Goal: Feedback & Contribution: Submit feedback/report problem

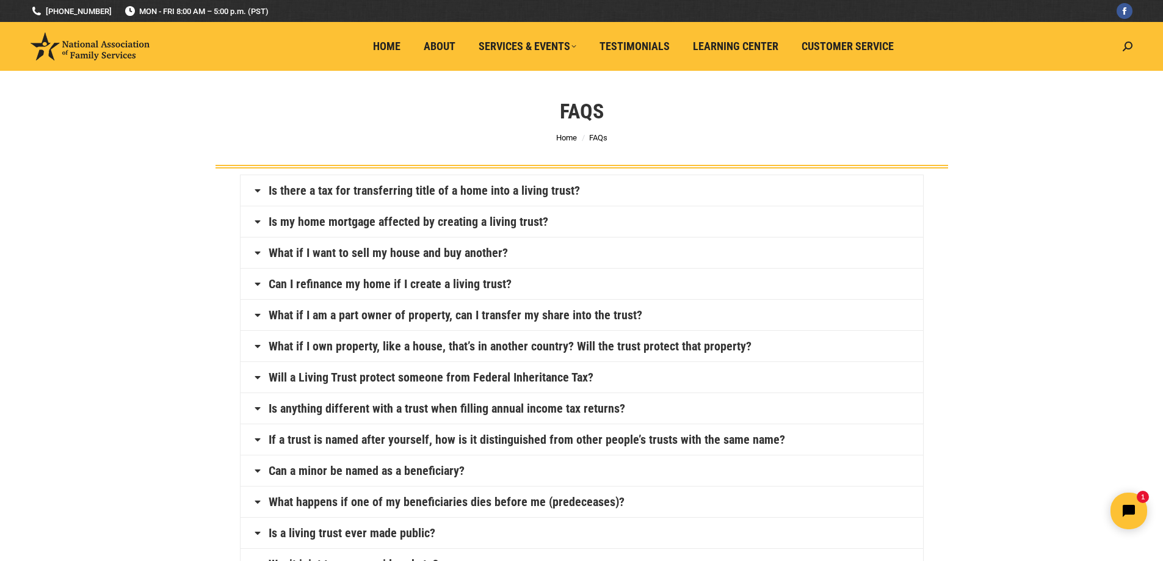
click at [256, 375] on icon at bounding box center [258, 377] width 10 height 10
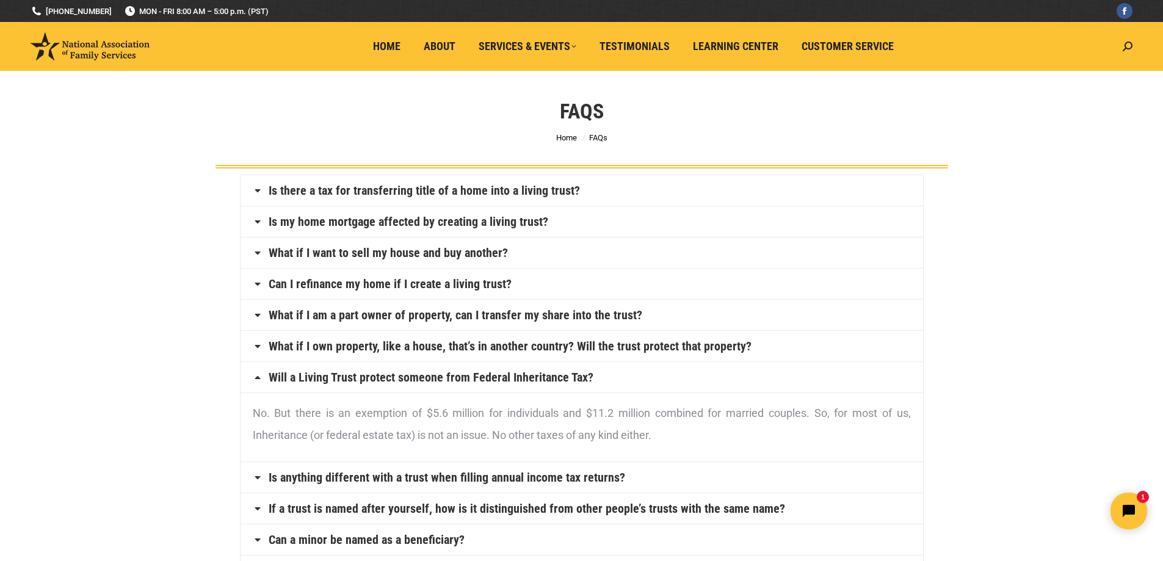
click at [256, 375] on icon at bounding box center [258, 377] width 10 height 10
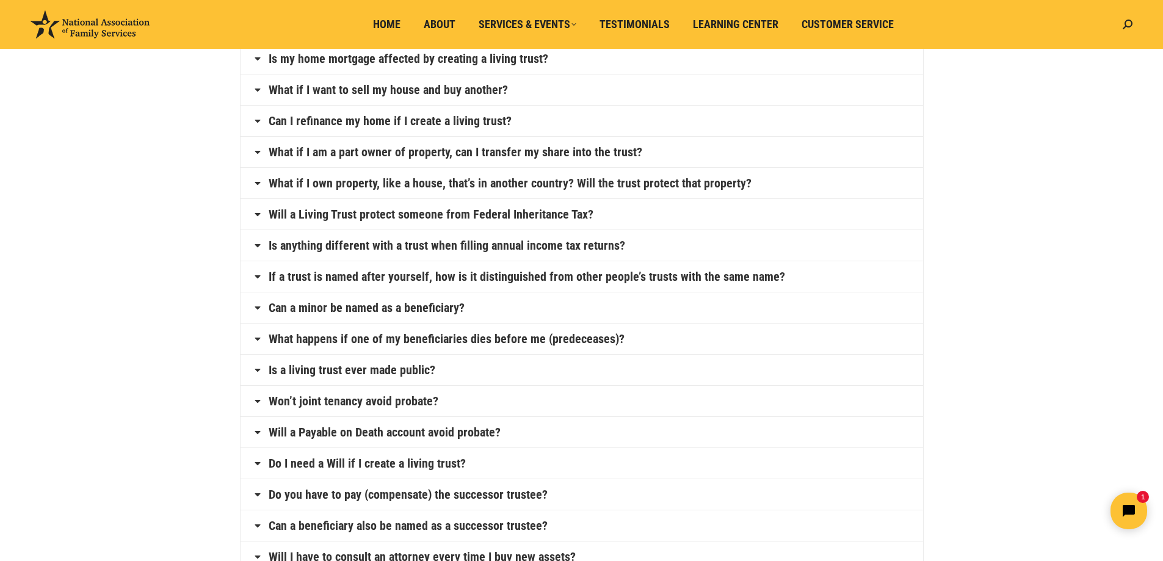
scroll to position [183, 0]
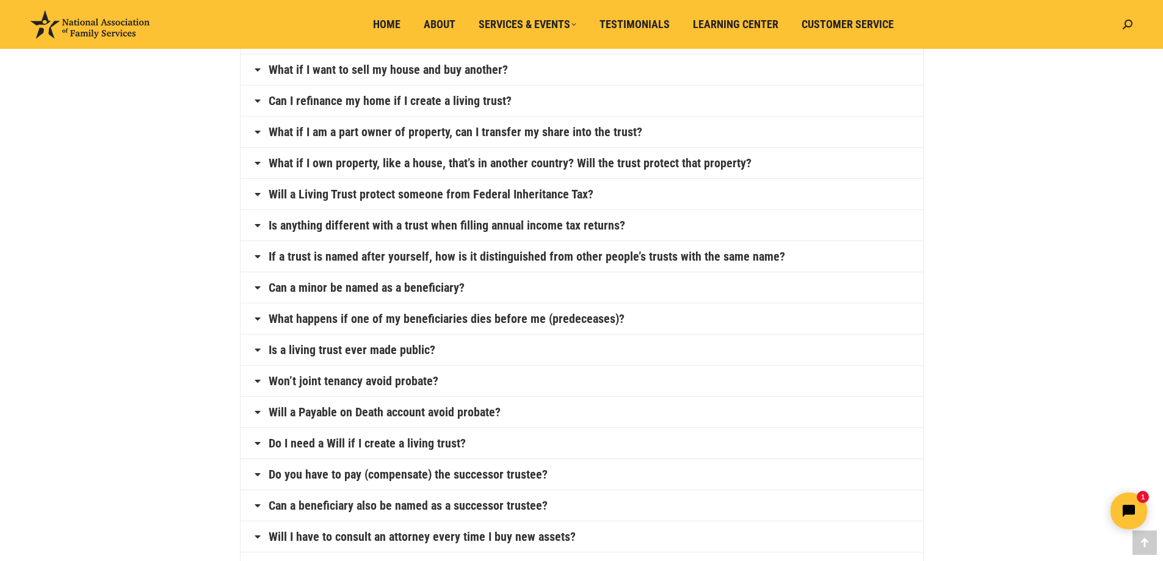
click at [259, 444] on icon at bounding box center [258, 443] width 10 height 10
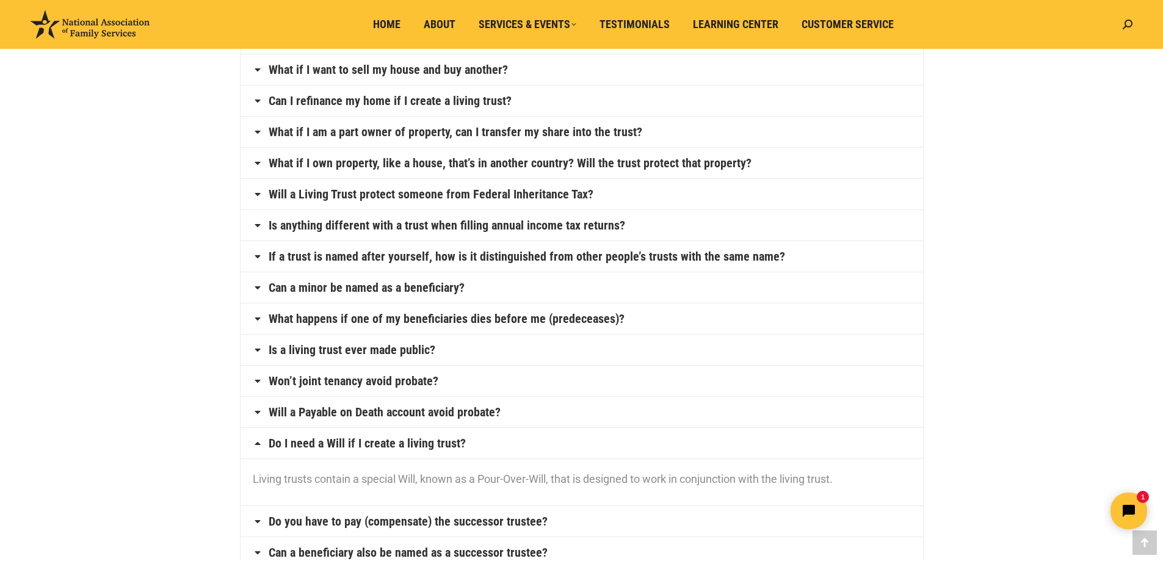
click at [258, 446] on icon at bounding box center [258, 443] width 10 height 10
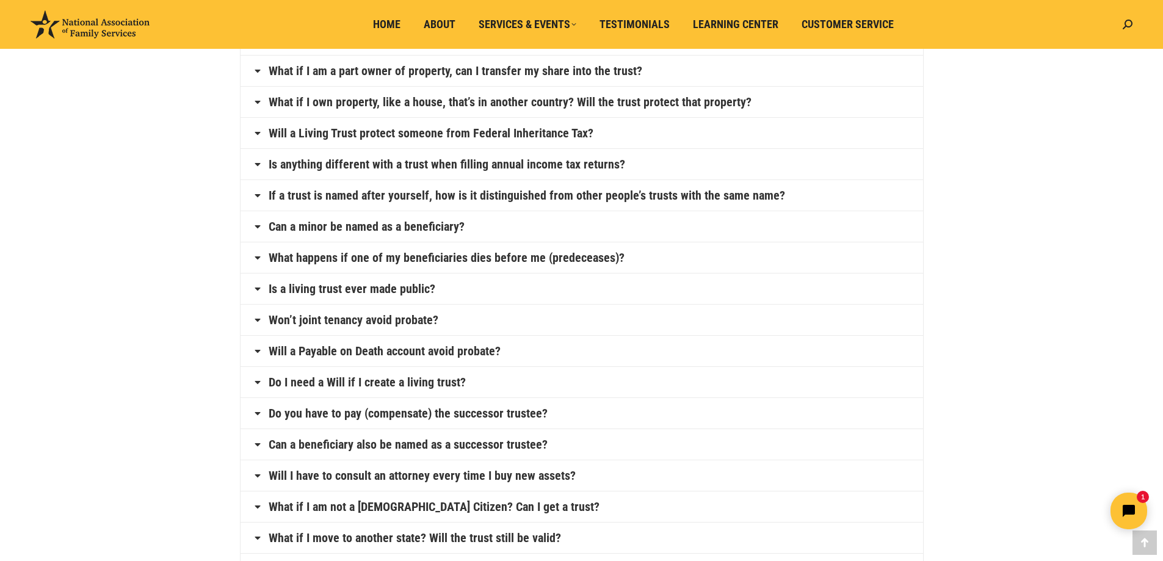
scroll to position [305, 0]
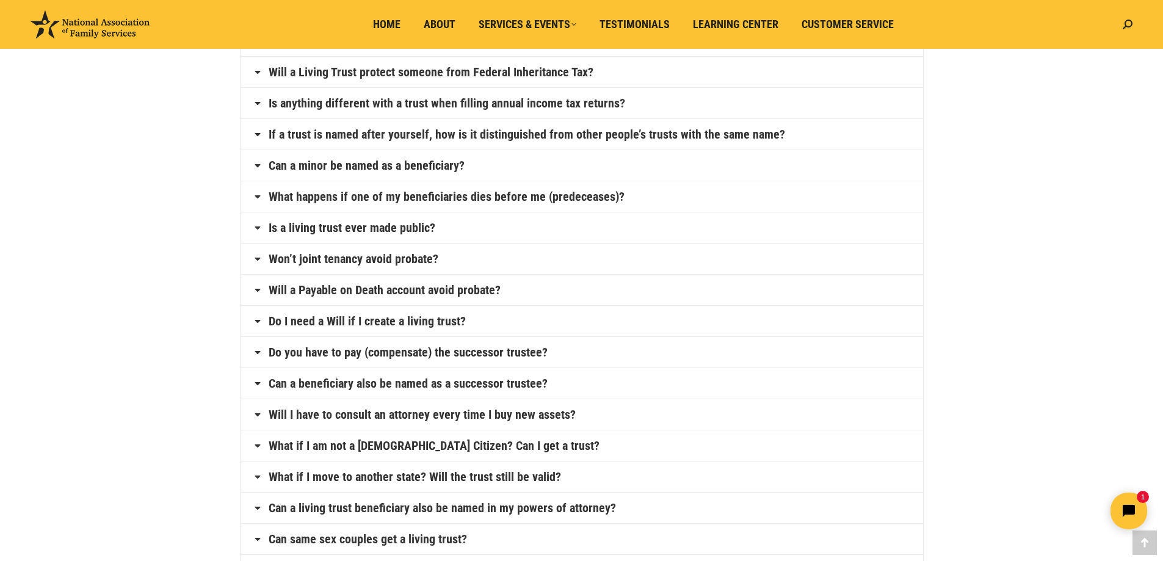
click at [253, 355] on icon at bounding box center [258, 352] width 10 height 10
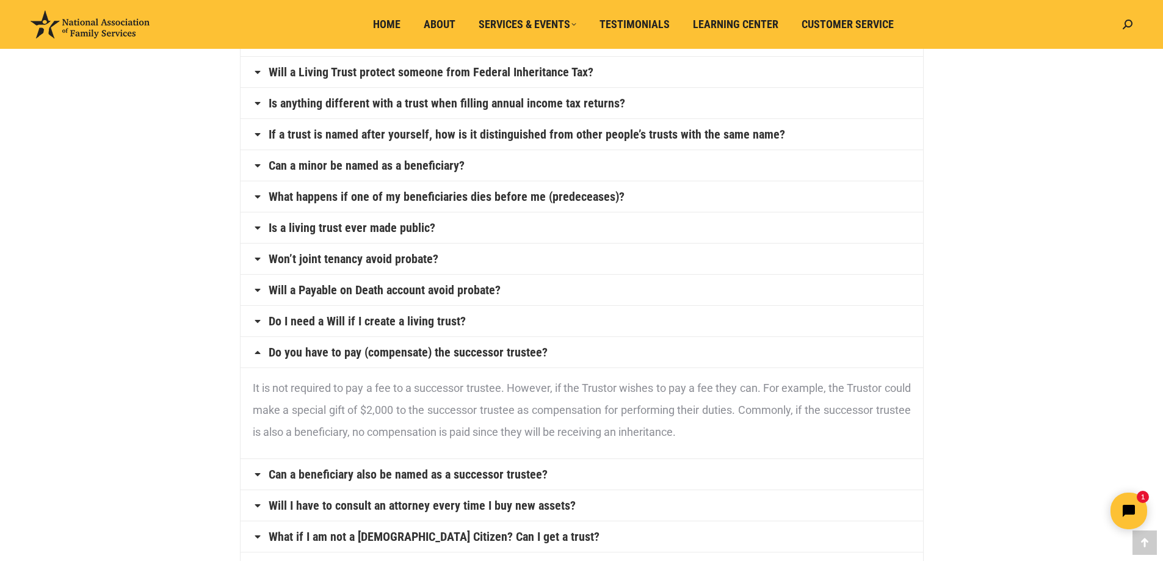
click at [253, 355] on icon at bounding box center [258, 352] width 10 height 10
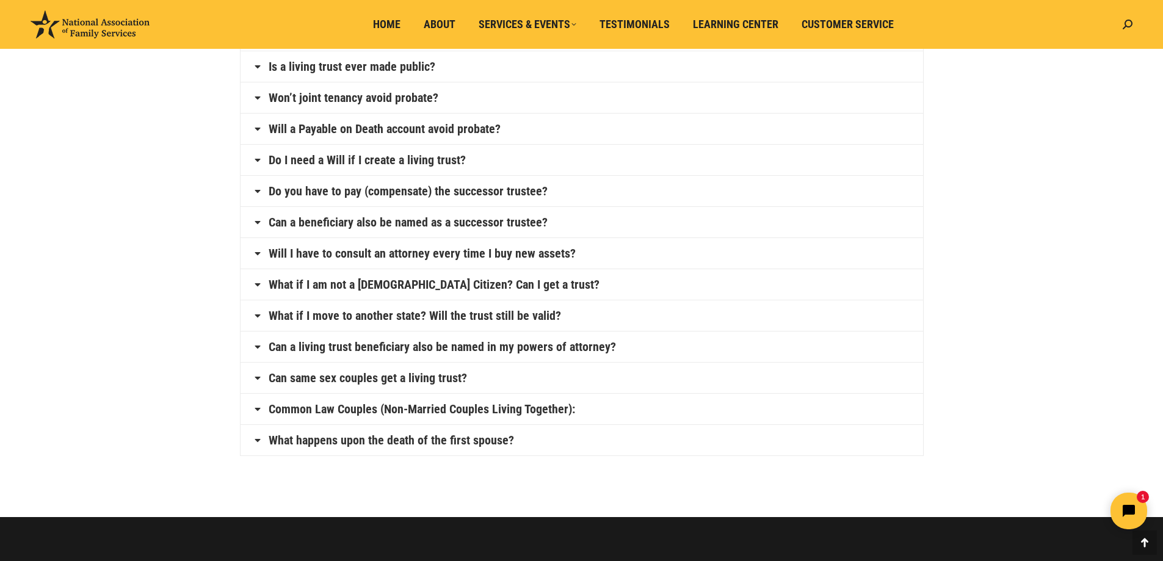
scroll to position [488, 0]
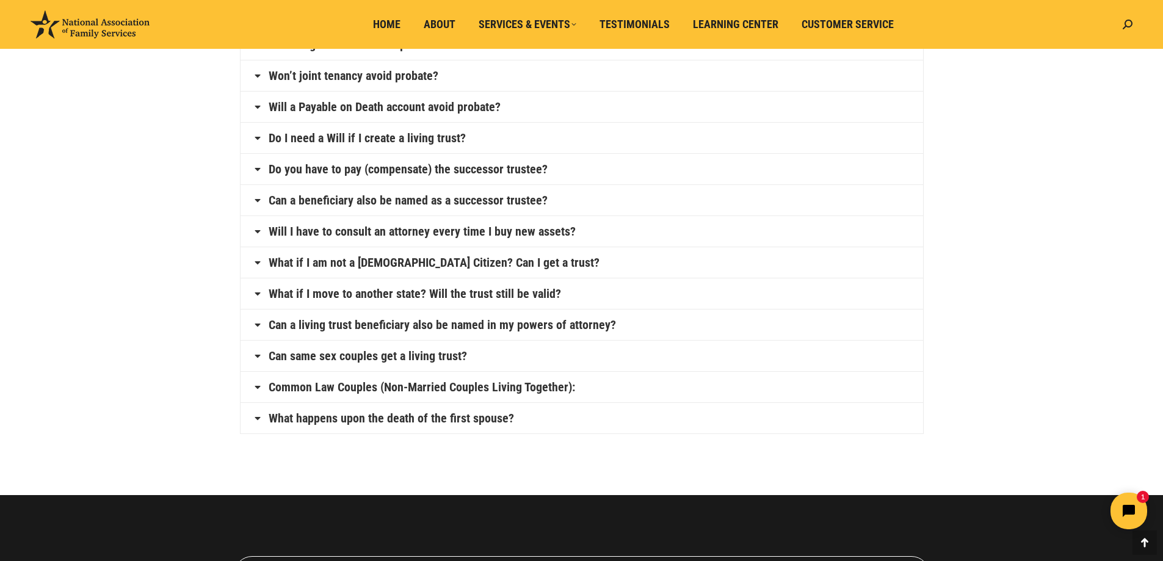
click at [256, 419] on icon at bounding box center [258, 418] width 10 height 10
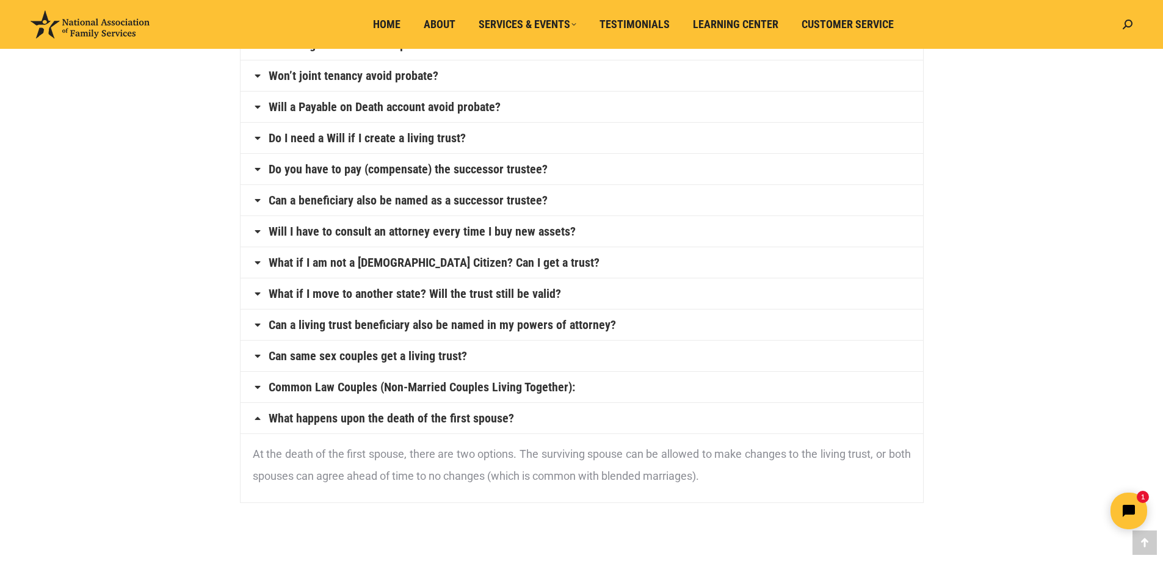
click at [256, 419] on icon at bounding box center [258, 418] width 10 height 10
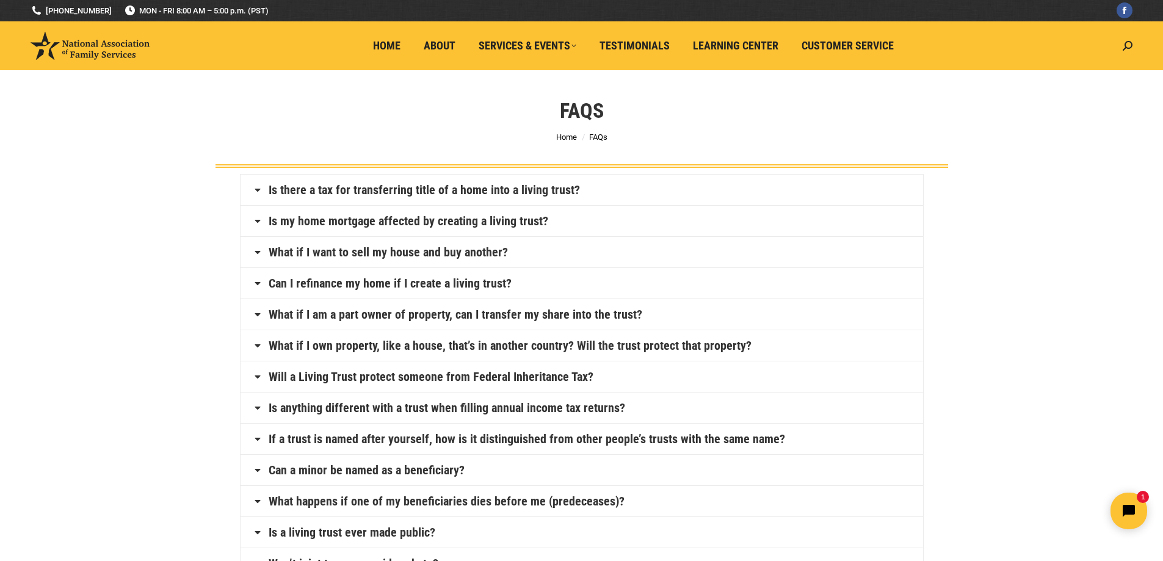
scroll to position [0, 0]
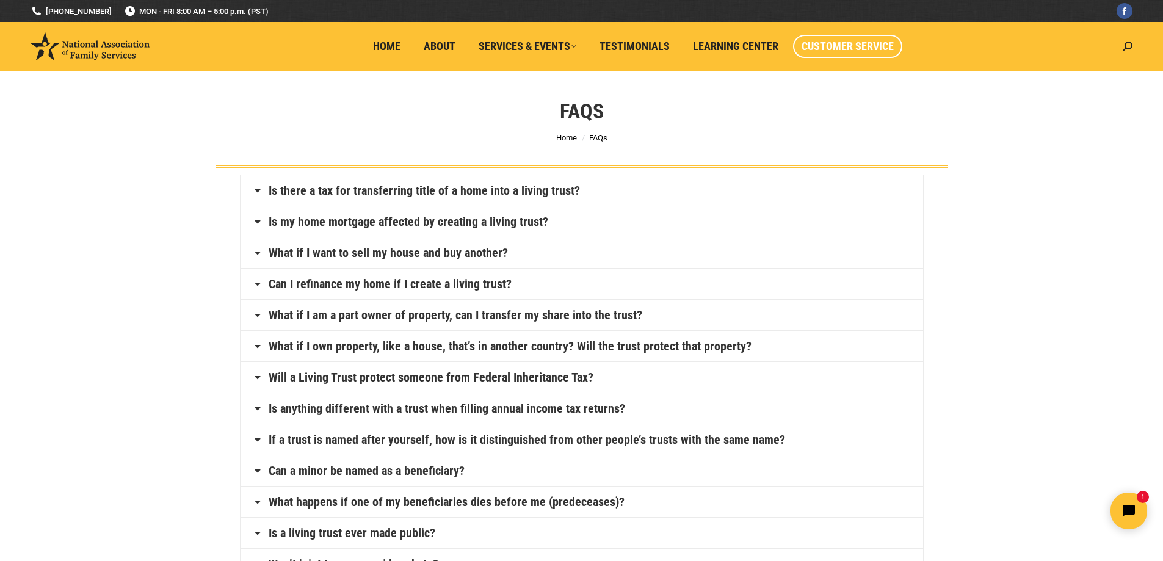
click at [855, 50] on span "Customer Service" at bounding box center [847, 46] width 92 height 13
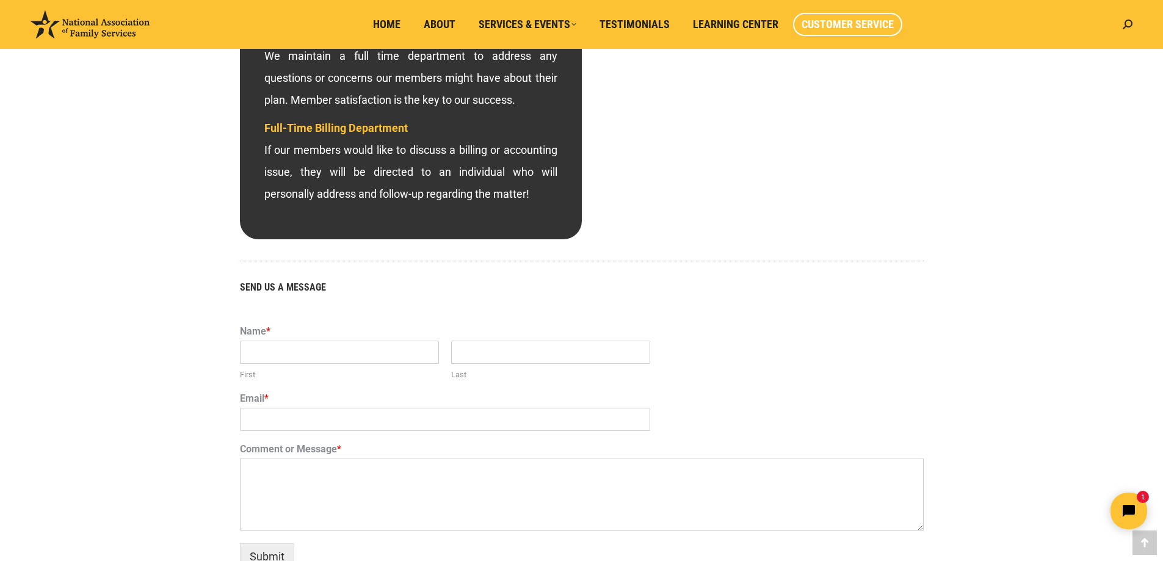
scroll to position [549, 0]
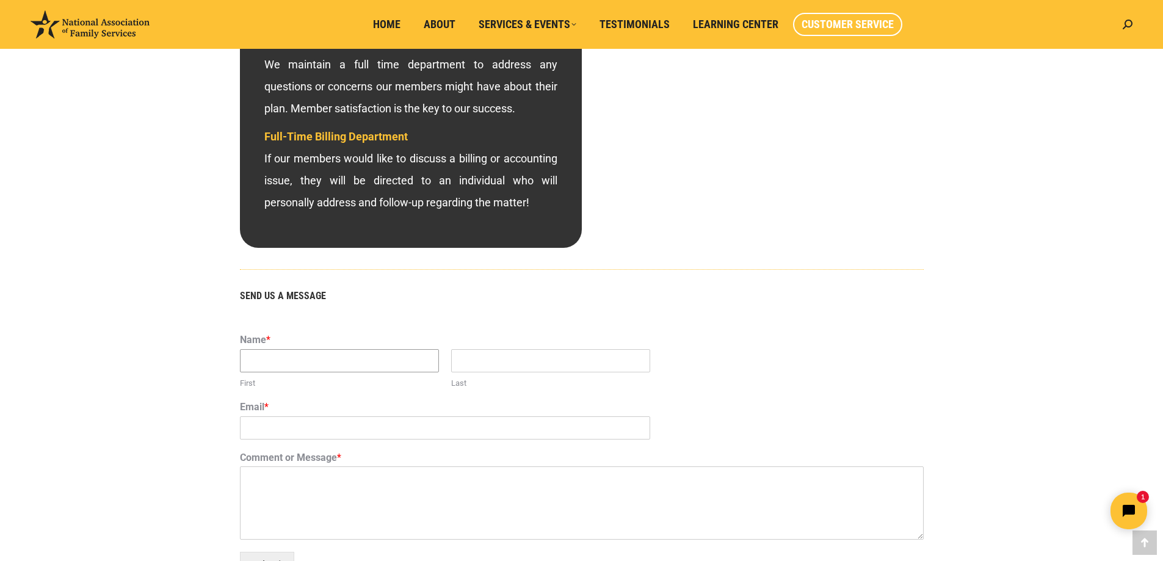
click at [358, 371] on input "First" at bounding box center [339, 360] width 199 height 23
type input "[PERSON_NAME]"
type input "[PERSON_NAME][EMAIL_ADDRESS][DOMAIN_NAME]"
click at [346, 498] on textarea "Comment or Message *" at bounding box center [582, 502] width 684 height 73
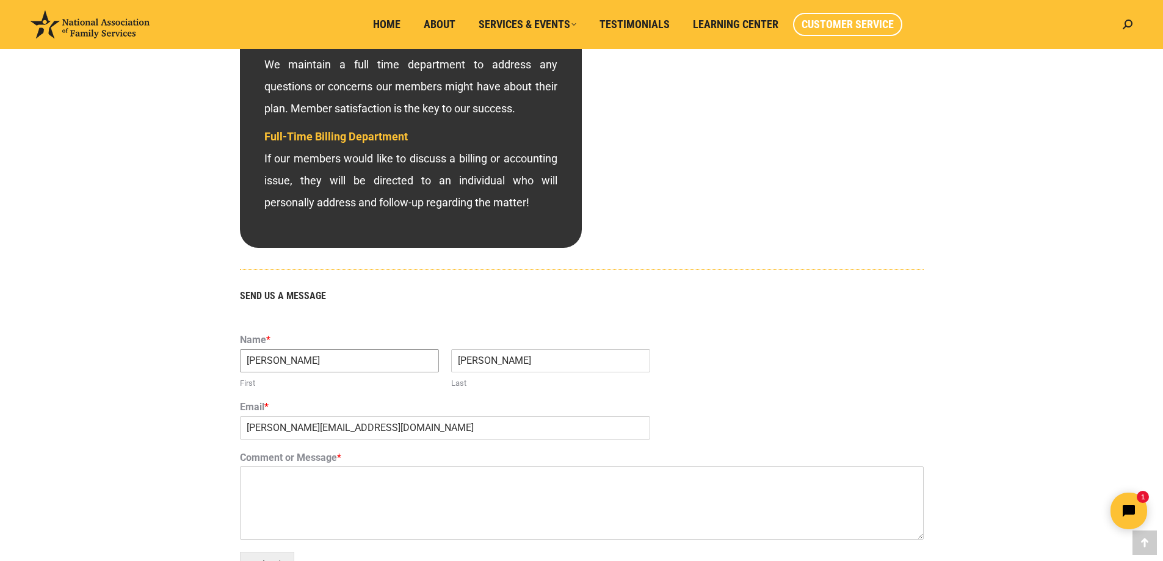
drag, startPoint x: 315, startPoint y: 357, endPoint x: 2, endPoint y: 378, distance: 313.2
click at [41, 372] on div "[PHONE_NUMBER] – CALL NOW FREQUENTLY ASKED QUESTIONS DEPARTMENT HOURS [DATE]-[D…" at bounding box center [581, 109] width 1163 height 980
type input "[PERSON_NAME]"
drag, startPoint x: 376, startPoint y: 475, endPoint x: 0, endPoint y: 540, distance: 381.4
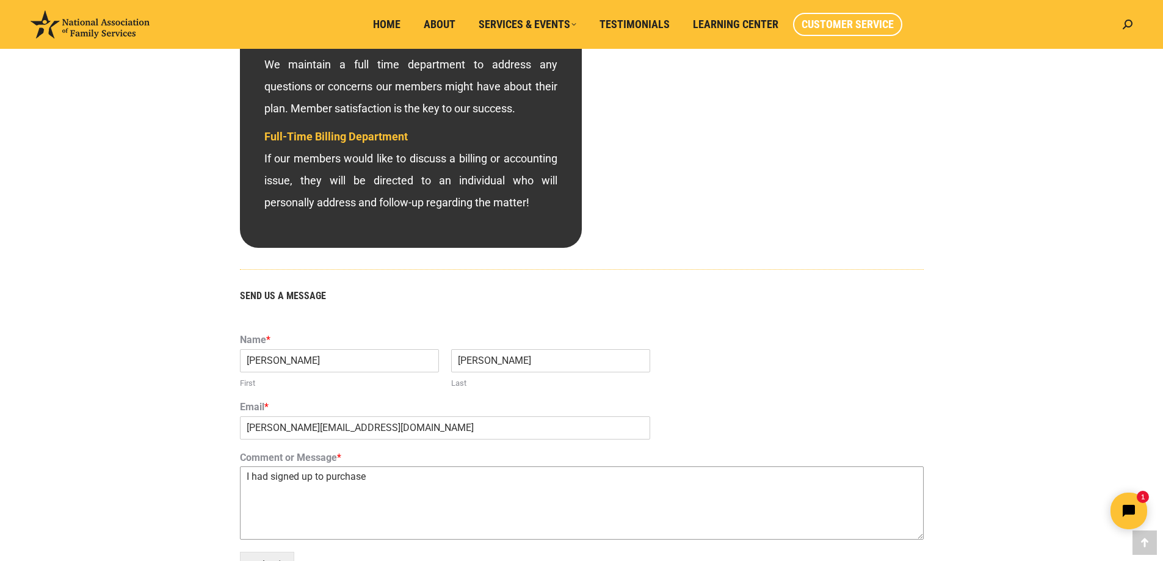
click at [0, 541] on div "[PHONE_NUMBER] – CALL NOW FREQUENTLY ASKED QUESTIONS DEPARTMENT HOURS [DATE]-[D…" at bounding box center [581, 109] width 1163 height 980
paste textarea "This is a confirmation of your recent payment. A charge of $349 was made to the…"
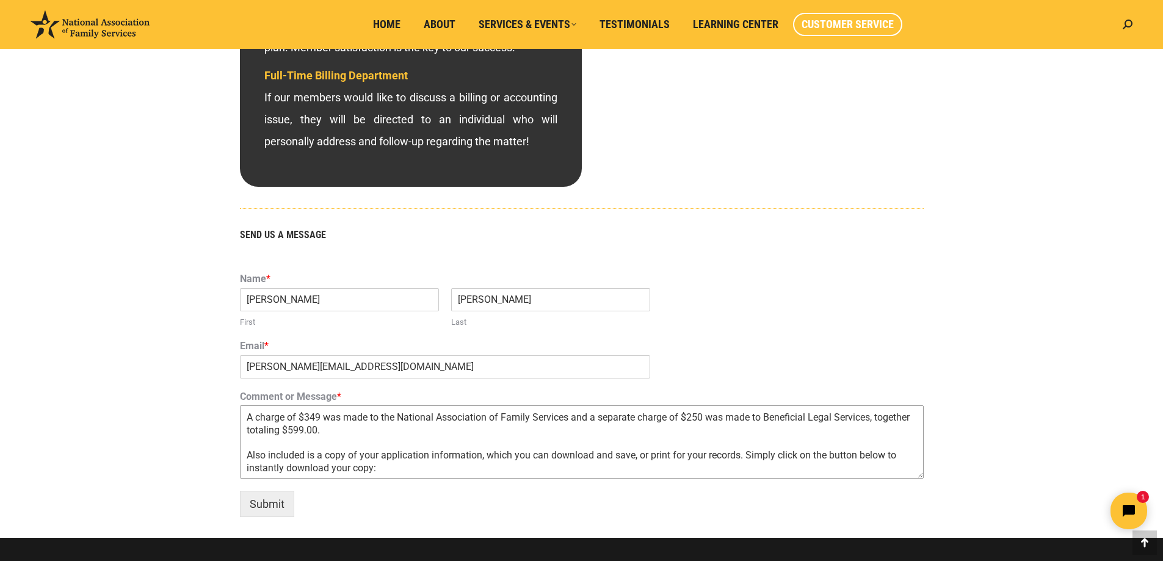
scroll to position [24, 0]
click at [244, 413] on textarea "This is a confirmation of your recent payment. A charge of $349 was made to the…" at bounding box center [582, 441] width 684 height 73
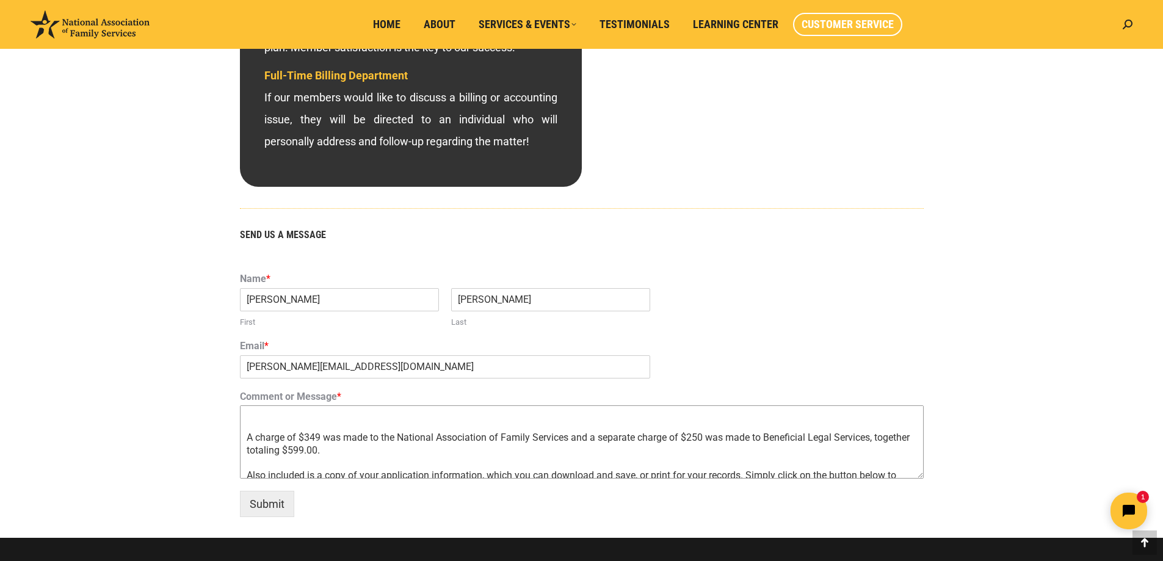
scroll to position [0, 0]
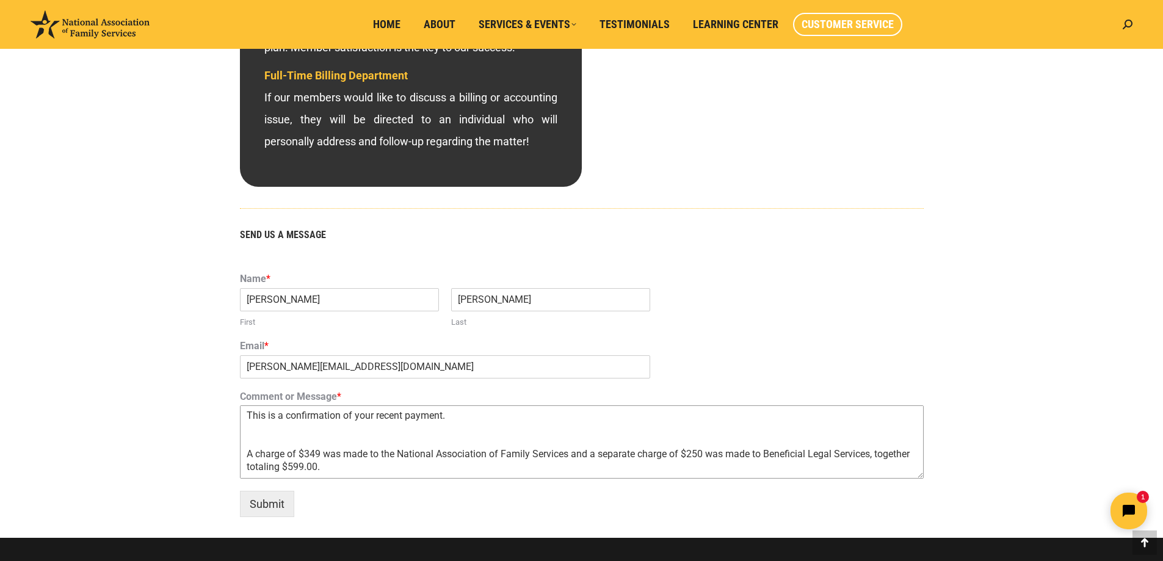
click at [243, 417] on textarea "This is a confirmation of your recent payment. A charge of $349 was made to the…" at bounding box center [582, 441] width 684 height 73
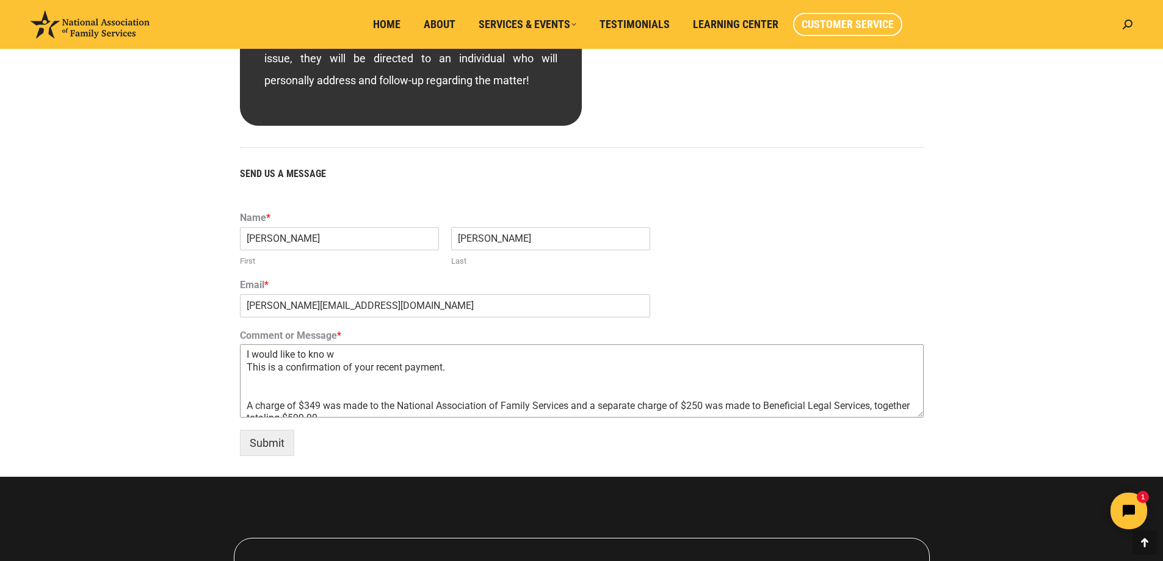
click at [401, 349] on textarea "I would like to kno w This is a confirmation of your recent payment. A charge o…" at bounding box center [582, 380] width 684 height 73
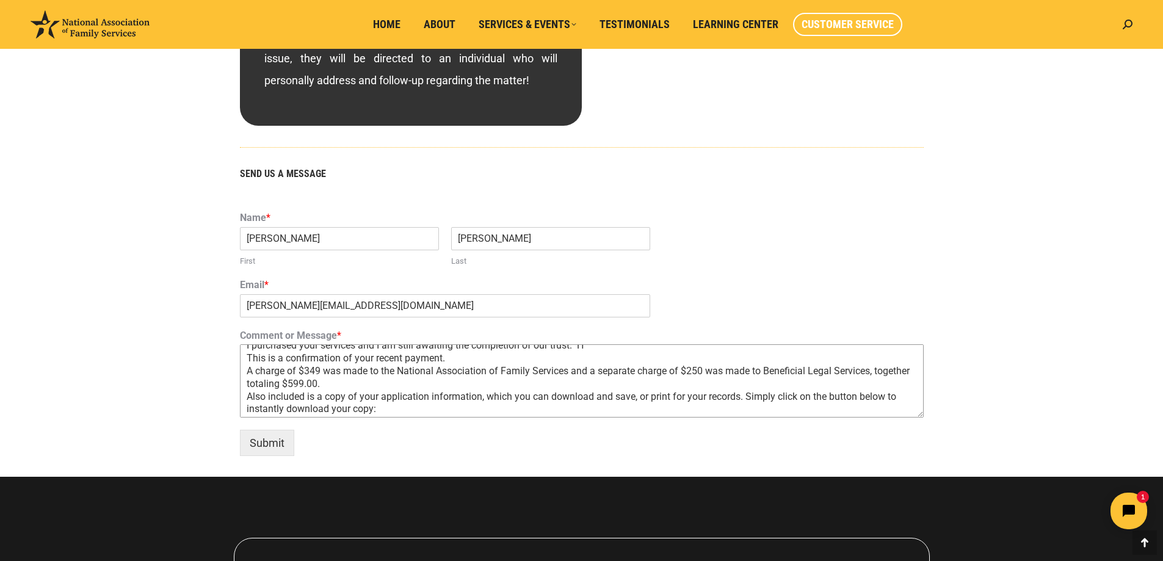
scroll to position [12, 0]
drag, startPoint x: 405, startPoint y: 412, endPoint x: 743, endPoint y: 396, distance: 338.5
click at [743, 396] on textarea "I purchased your services and I am still awaiting the completion of our trust. …" at bounding box center [582, 380] width 684 height 73
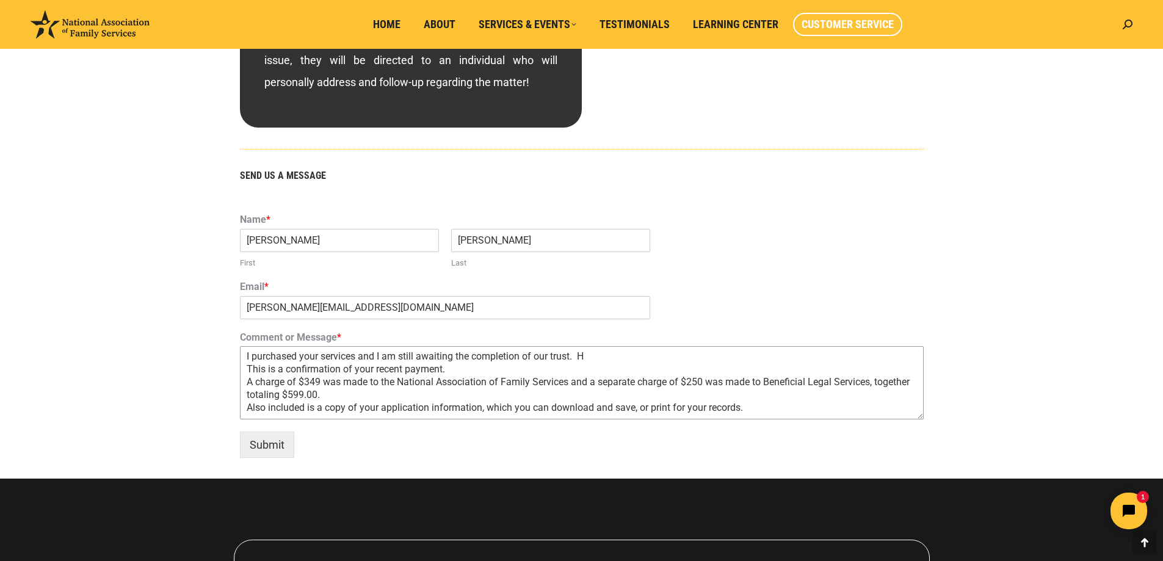
scroll to position [671, 0]
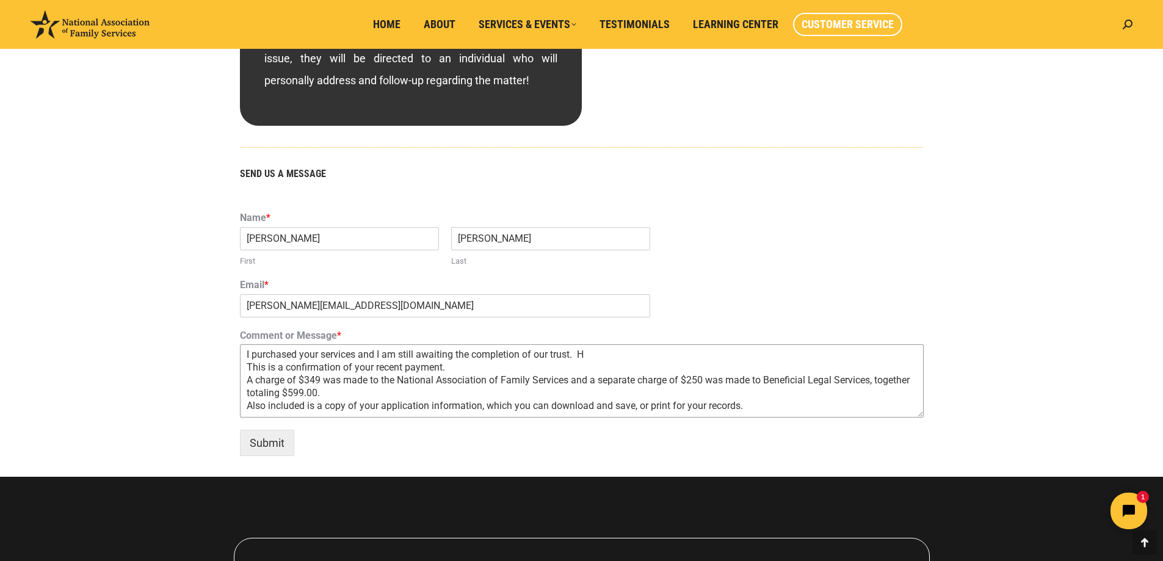
click at [598, 352] on textarea "I purchased your services and I am still awaiting the completion of our trust. …" at bounding box center [582, 380] width 684 height 73
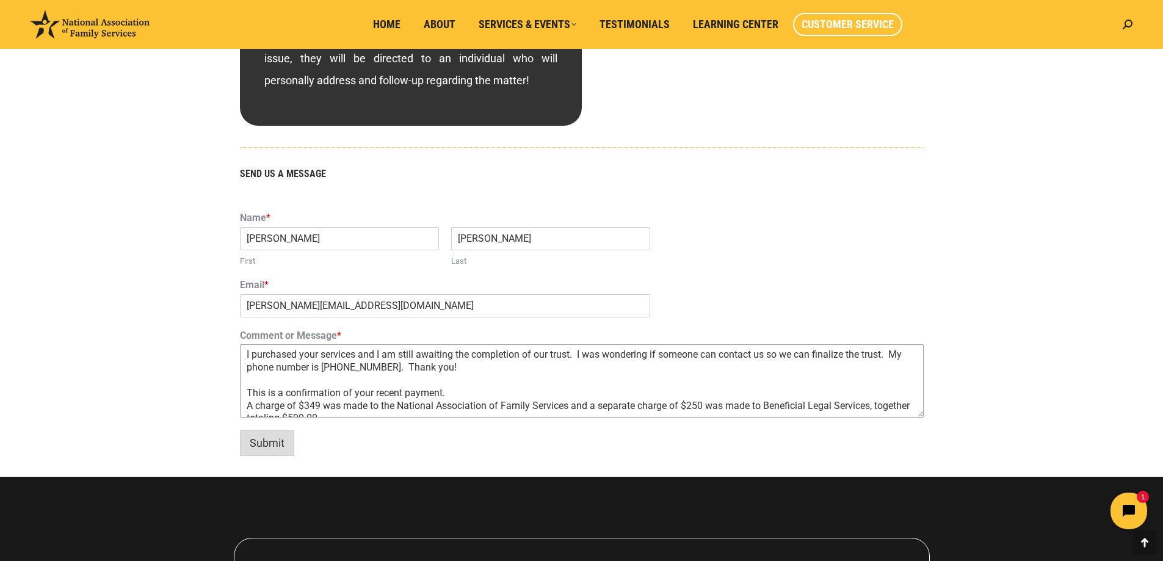
type textarea "I purchased your services and I am still awaiting the completion of our trust. …"
click at [276, 442] on button "Submit" at bounding box center [267, 443] width 54 height 26
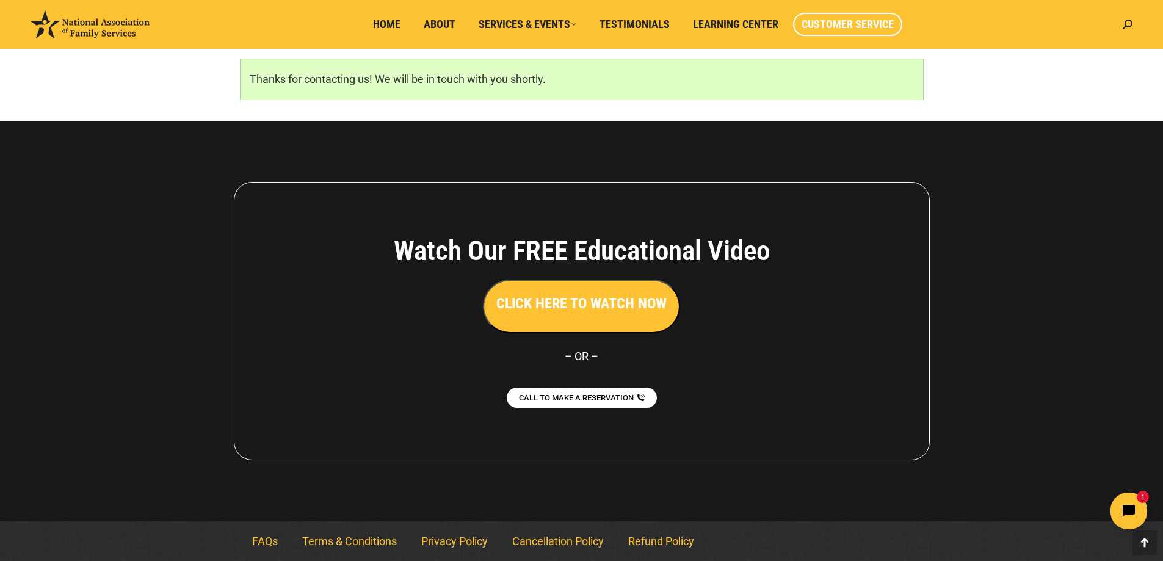
scroll to position [819, 0]
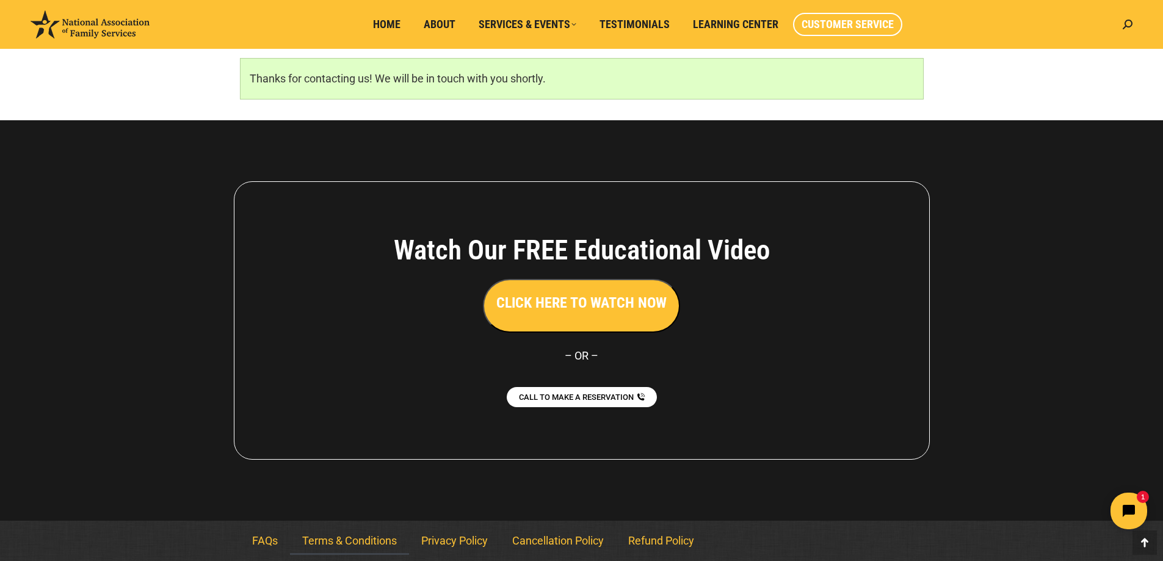
click at [349, 544] on link "Terms & Conditions" at bounding box center [349, 541] width 119 height 28
